Goal: Navigation & Orientation: Find specific page/section

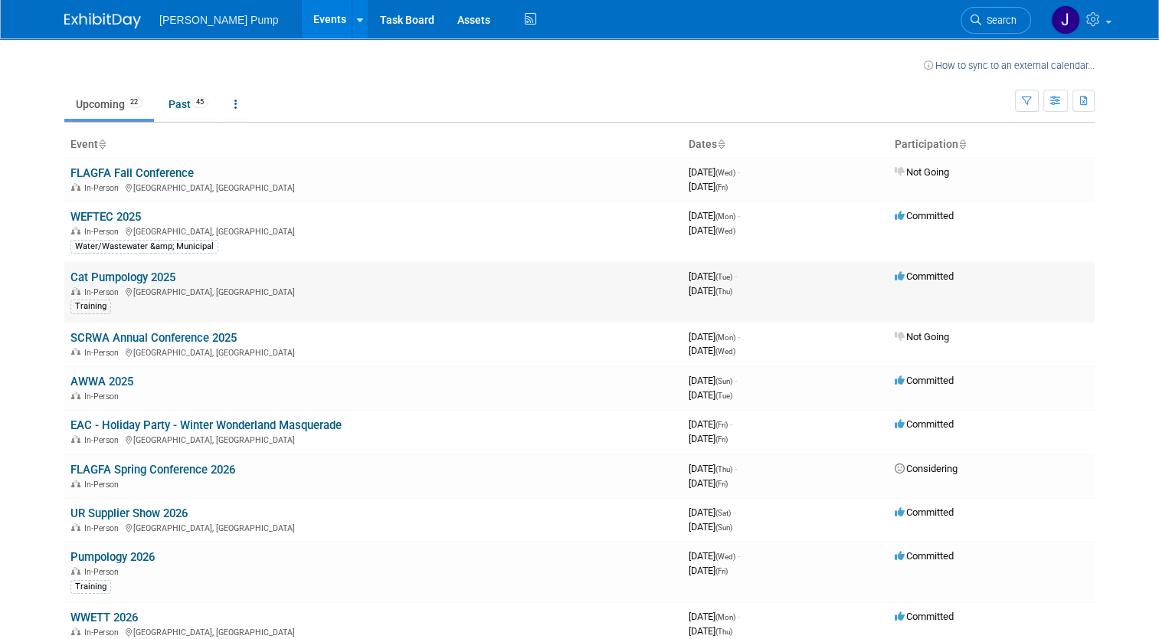
click at [124, 279] on link "Cat Pumpology 2025" at bounding box center [122, 277] width 105 height 14
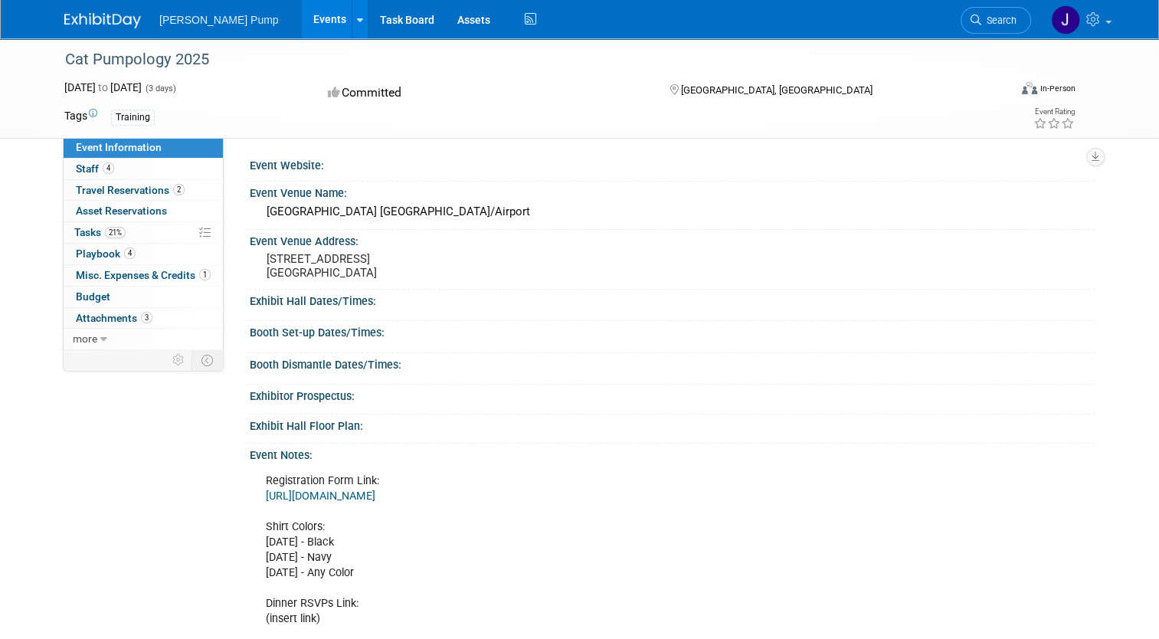
click at [361, 498] on link "https://docs.google.com/spreadsheets/d/1F5aeDXCvskBUoCl8osifMppLf7ZovcyBcaisutv…" at bounding box center [321, 495] width 110 height 13
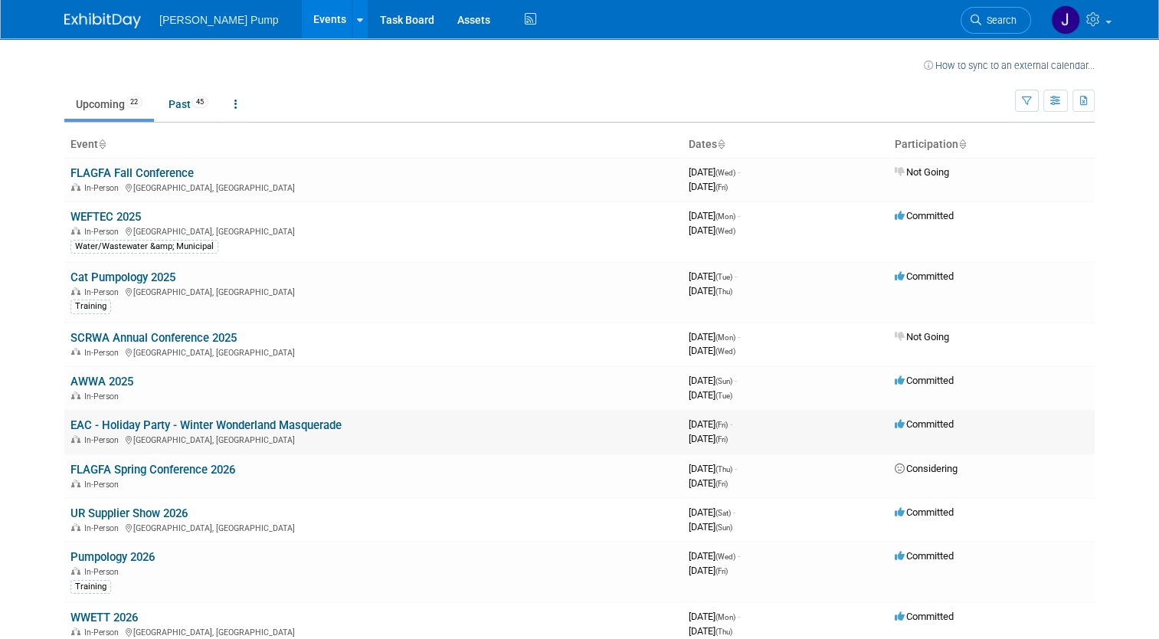
click at [242, 429] on link "EAC - Holiday Party - Winter Wonderland Masquerade" at bounding box center [205, 425] width 271 height 14
click at [107, 512] on link "UR Supplier Show 2026" at bounding box center [128, 513] width 117 height 14
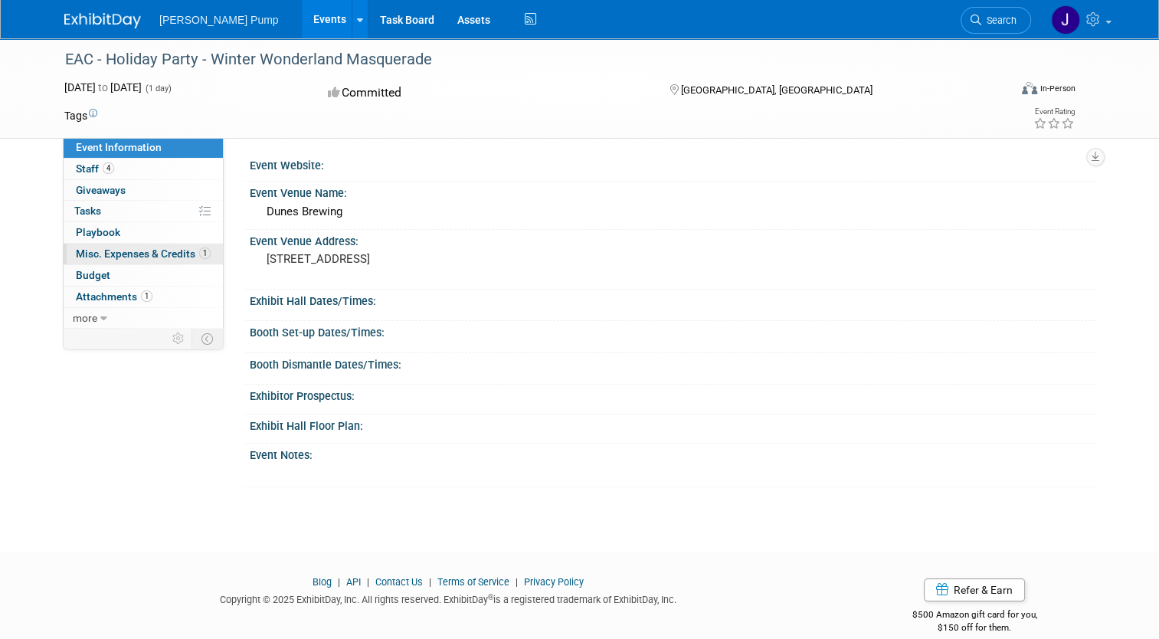
click at [142, 257] on span "Misc. Expenses & Credits 1" at bounding box center [143, 253] width 135 height 12
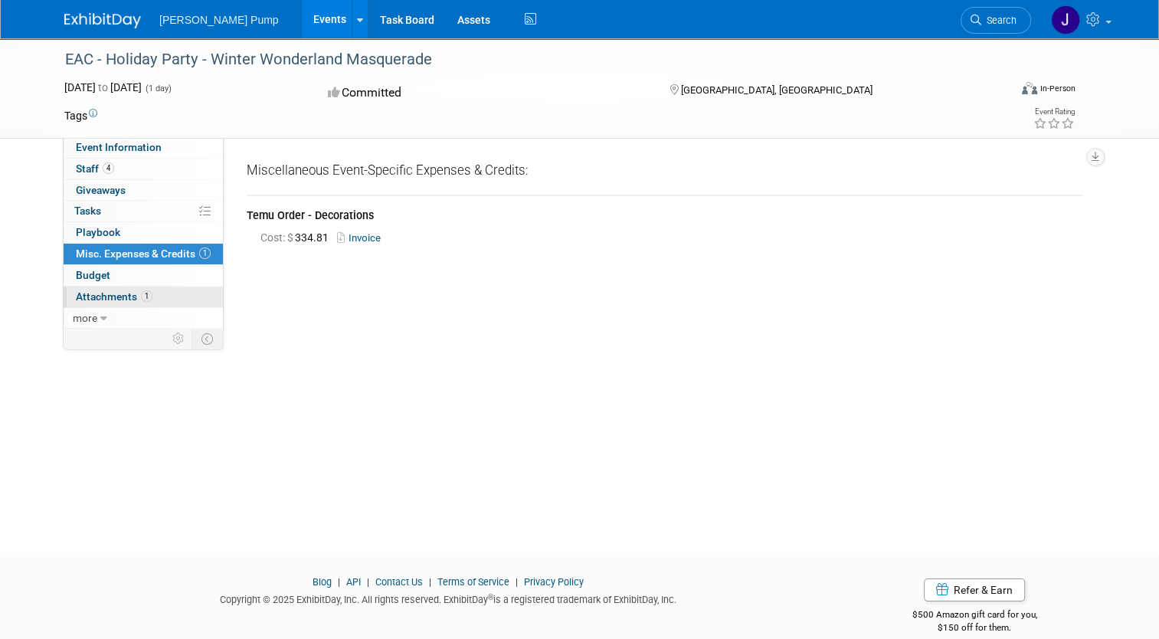
click at [111, 300] on span "Attachments 1" at bounding box center [114, 296] width 77 height 12
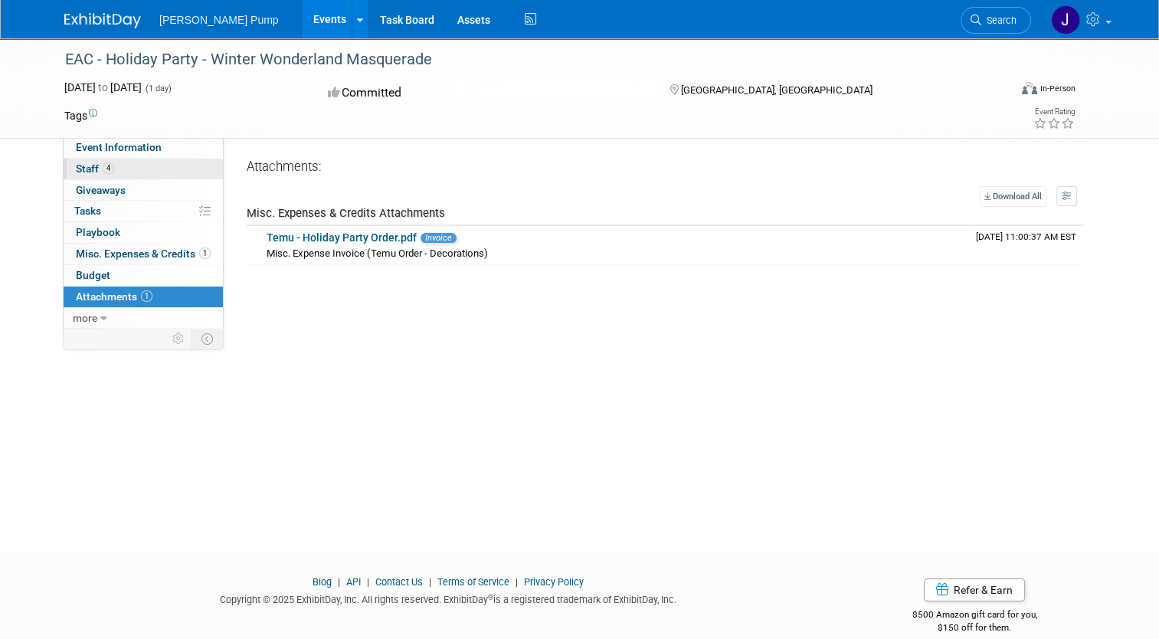
click at [80, 174] on span "Staff 4" at bounding box center [95, 168] width 38 height 12
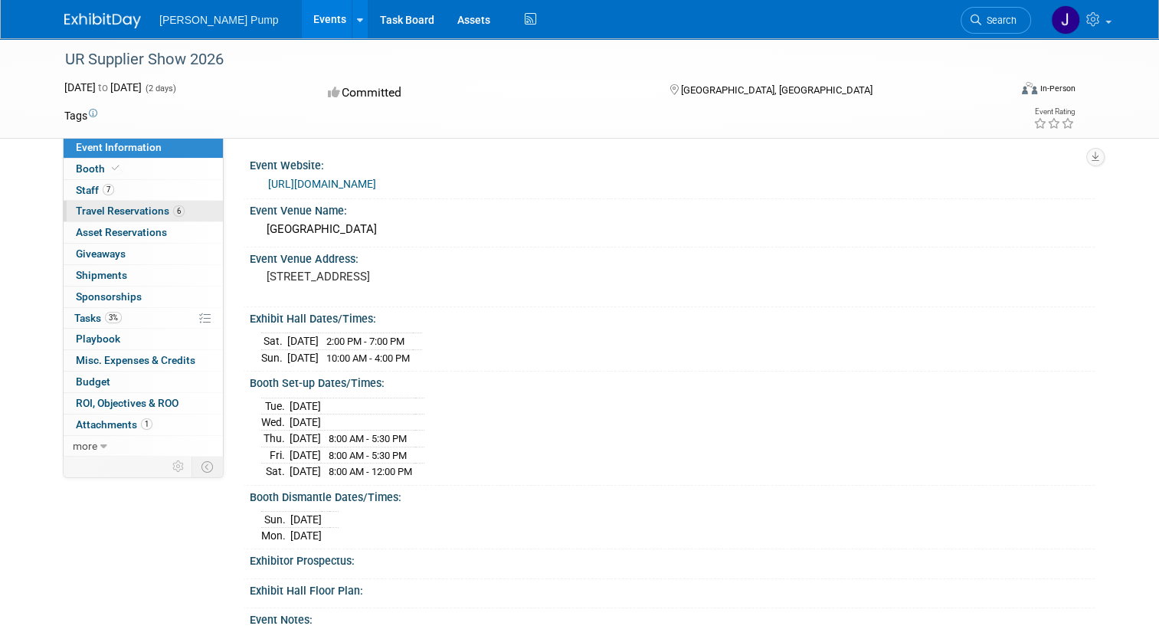
click at [114, 210] on span "Travel Reservations 6" at bounding box center [130, 210] width 109 height 12
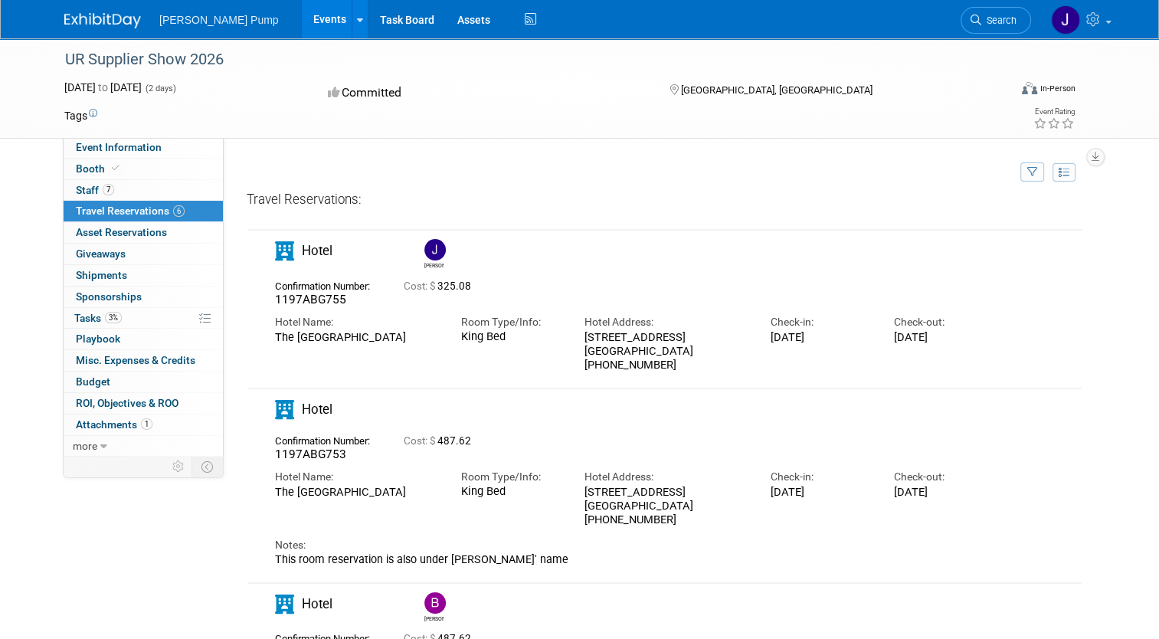
click at [427, 250] on img at bounding box center [434, 249] width 21 height 21
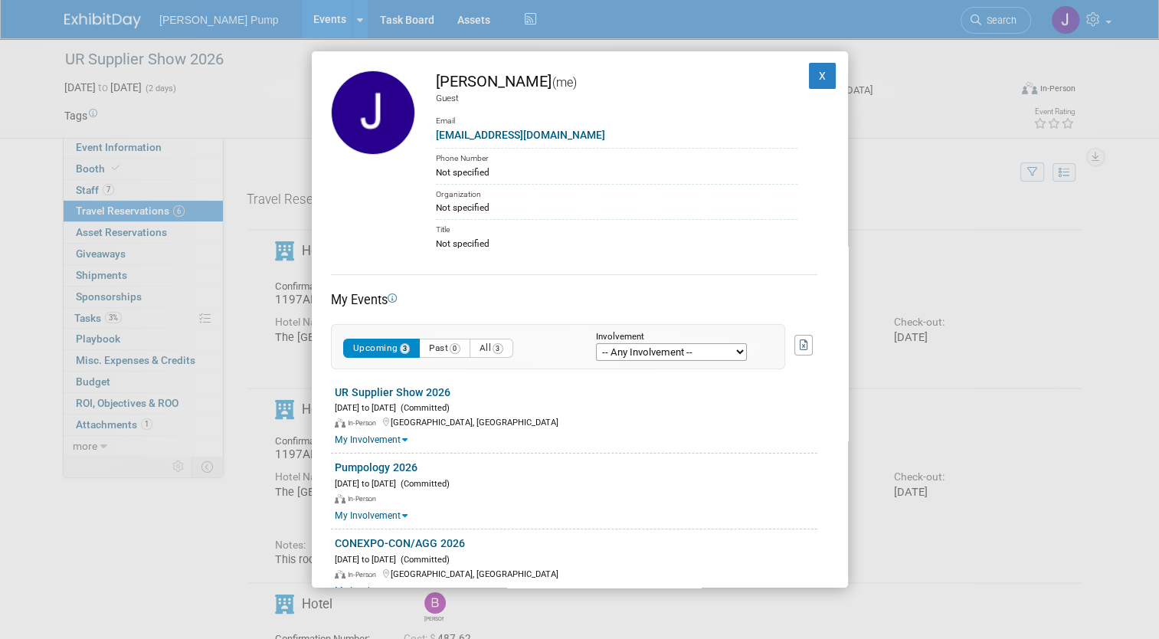
click at [803, 88] on td "X" at bounding box center [812, 160] width 31 height 180
click at [810, 77] on button "X" at bounding box center [823, 76] width 28 height 26
